Goal: Navigation & Orientation: Find specific page/section

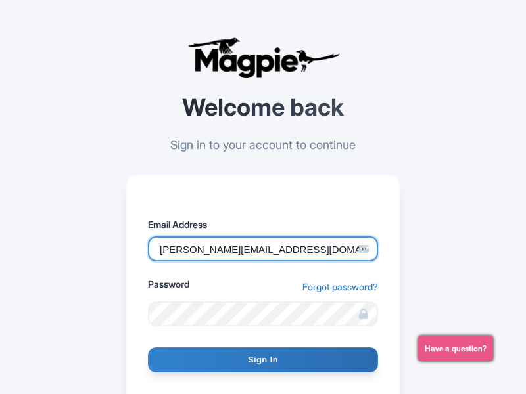
type input "[PERSON_NAME][EMAIL_ADDRESS][DOMAIN_NAME]"
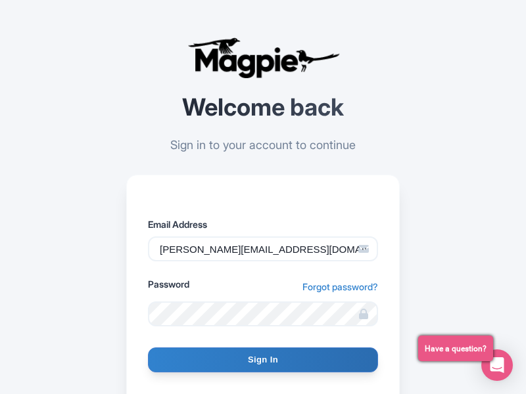
click at [263, 360] on input "Sign In" at bounding box center [263, 360] width 230 height 25
type input "Signing in..."
